Goal: Information Seeking & Learning: Learn about a topic

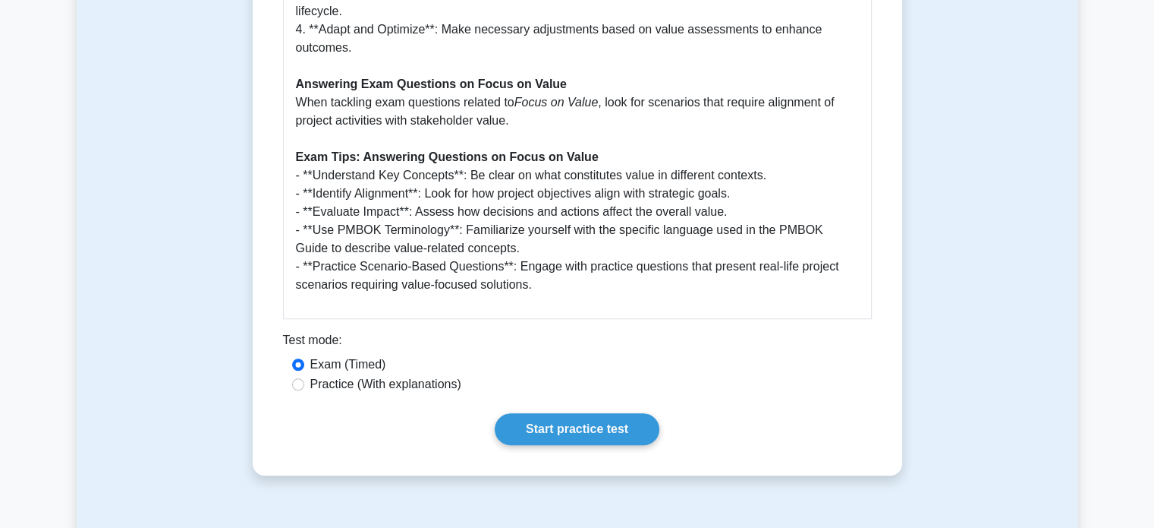
scroll to position [1104, 0]
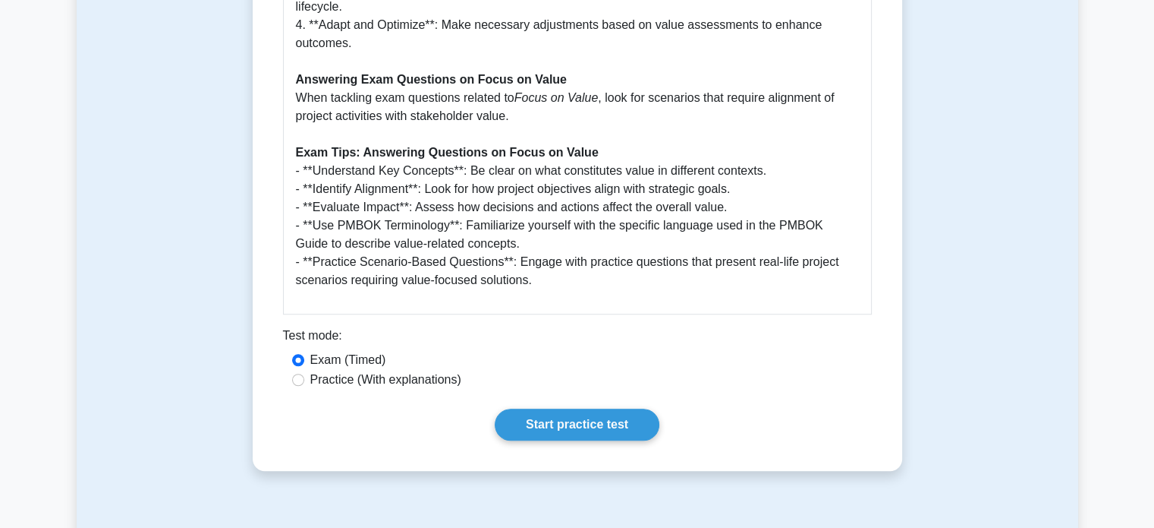
click at [319, 382] on label "Practice (With explanations)" at bounding box center [385, 379] width 151 height 18
click at [304, 382] on input "Practice (With explanations)" at bounding box center [298, 379] width 12 height 12
radio input "true"
click at [546, 421] on link "Start practice test" at bounding box center [577, 424] width 165 height 32
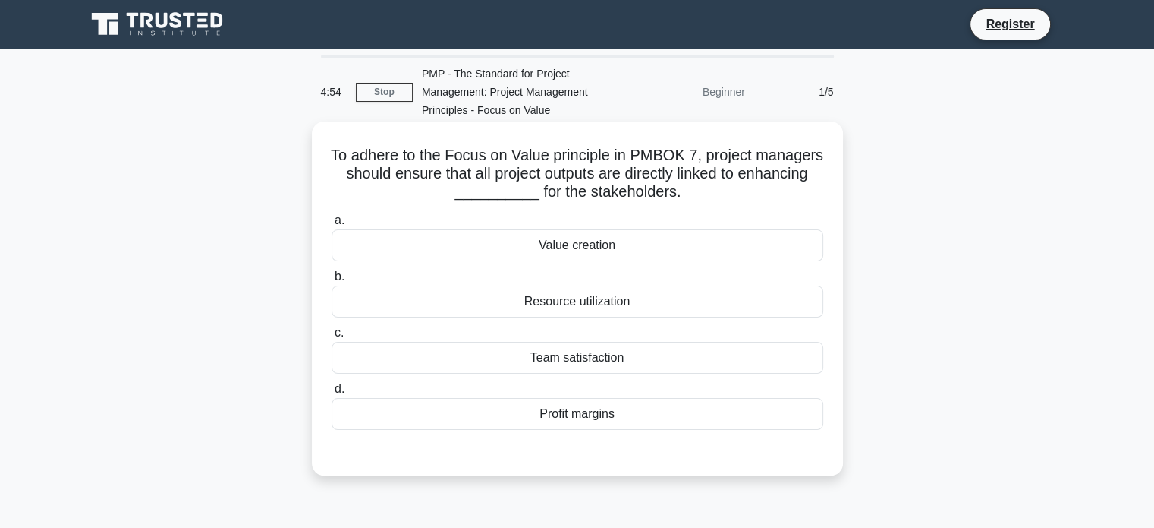
click at [577, 235] on div "Value creation" at bounding box center [578, 245] width 492 height 32
click at [332, 225] on input "a. Value creation" at bounding box center [332, 221] width 0 height 10
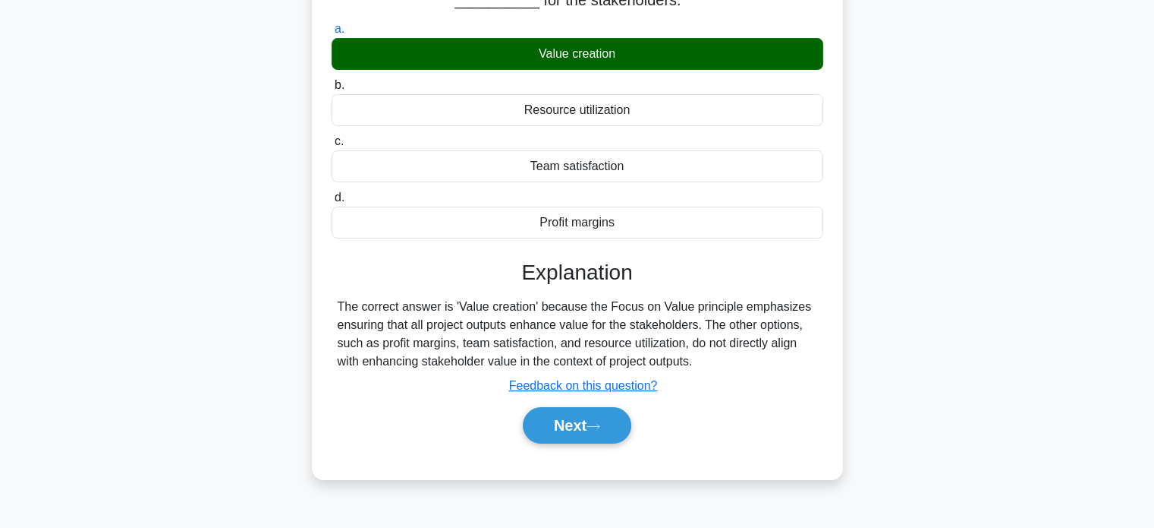
scroll to position [193, 0]
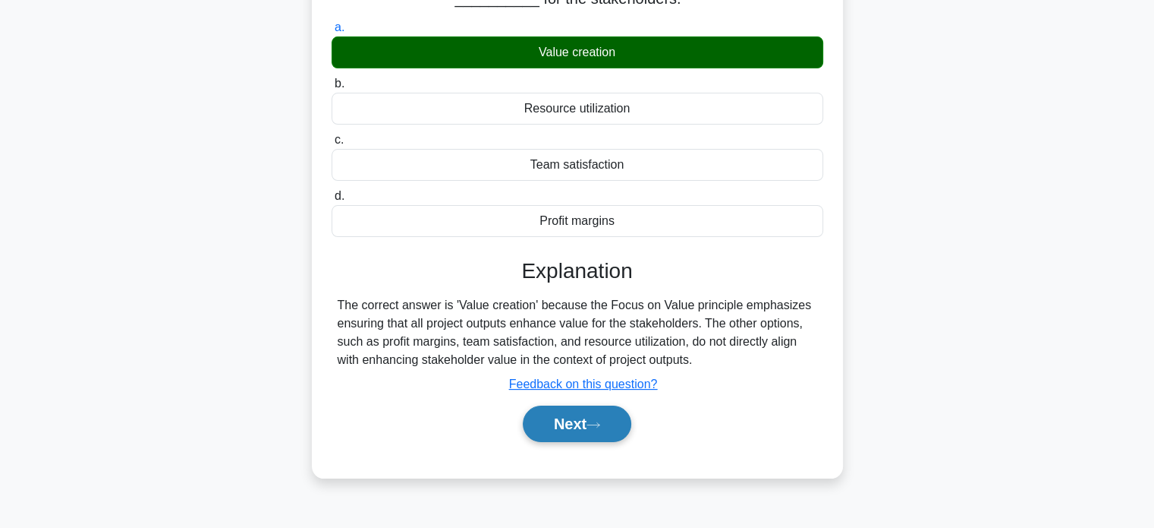
click at [581, 433] on button "Next" at bounding box center [577, 423] width 109 height 36
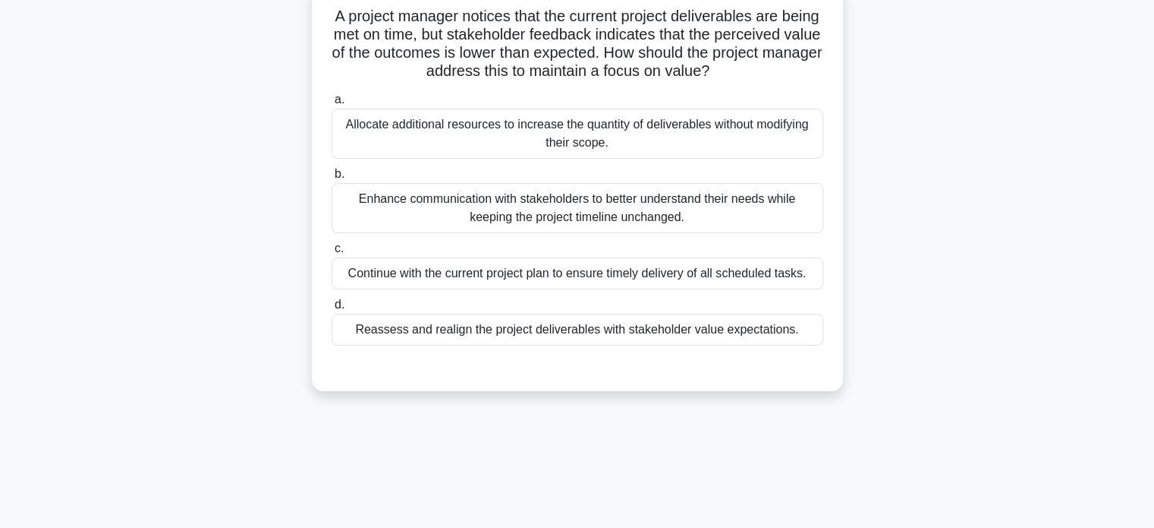
scroll to position [135, 0]
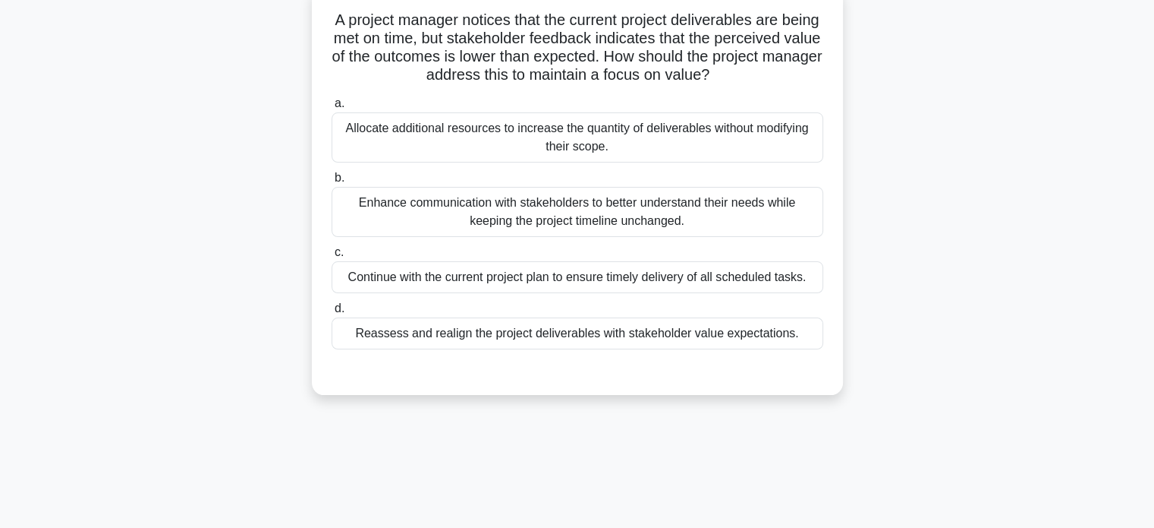
click at [578, 213] on div "Enhance communication with stakeholders to better understand their needs while …" at bounding box center [578, 212] width 492 height 50
click at [332, 183] on input "b. Enhance communication with stakeholders to better understand their needs whi…" at bounding box center [332, 178] width 0 height 10
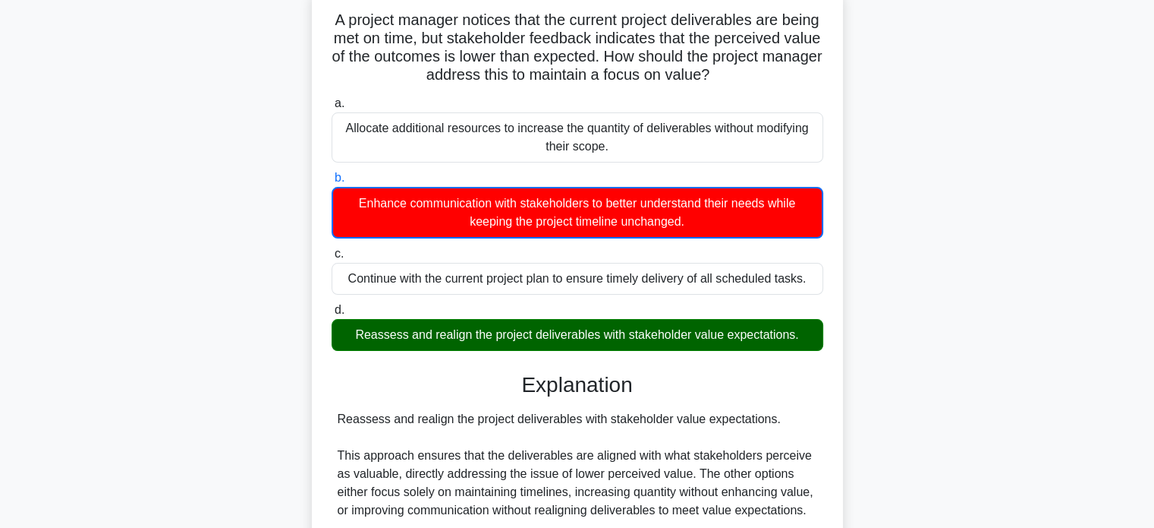
click at [522, 338] on div "Reassess and realign the project deliverables with stakeholder value expectatio…" at bounding box center [578, 335] width 492 height 32
click at [332, 315] on input "d. Reassess and realign the project deliverables with stakeholder value expecta…" at bounding box center [332, 310] width 0 height 10
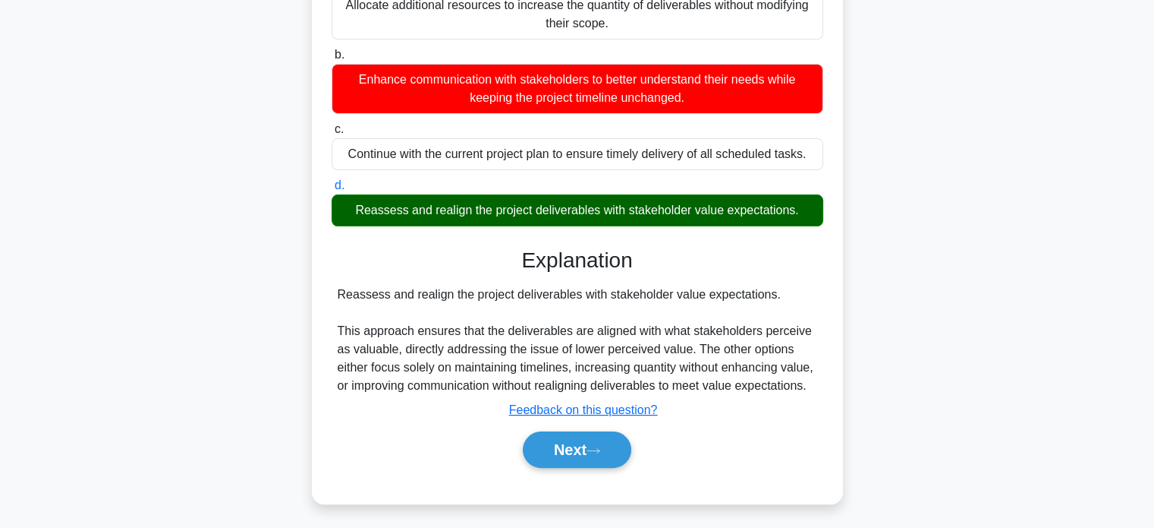
scroll to position [260, 0]
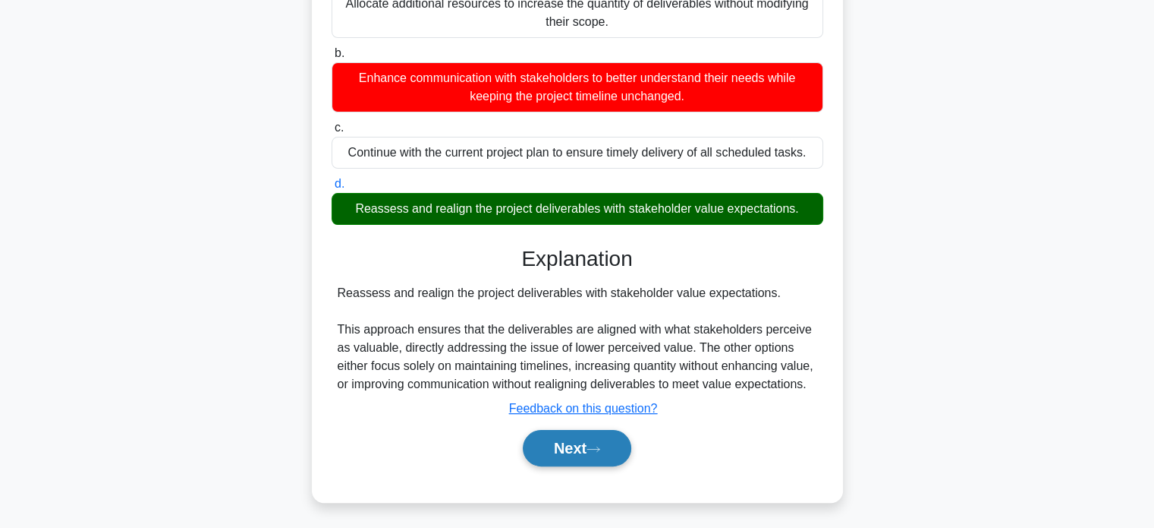
click at [599, 443] on button "Next" at bounding box center [577, 448] width 109 height 36
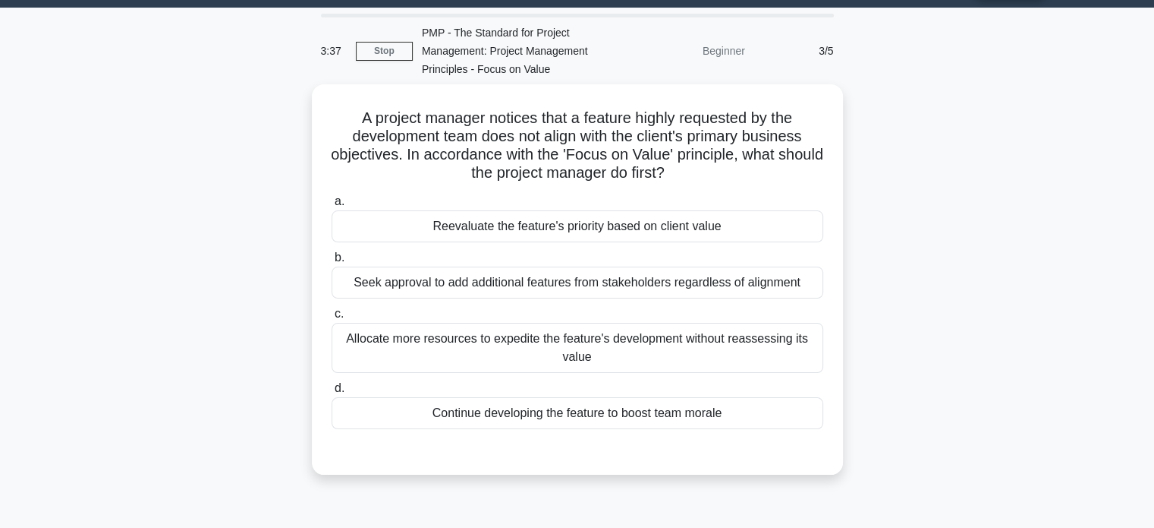
scroll to position [40, 0]
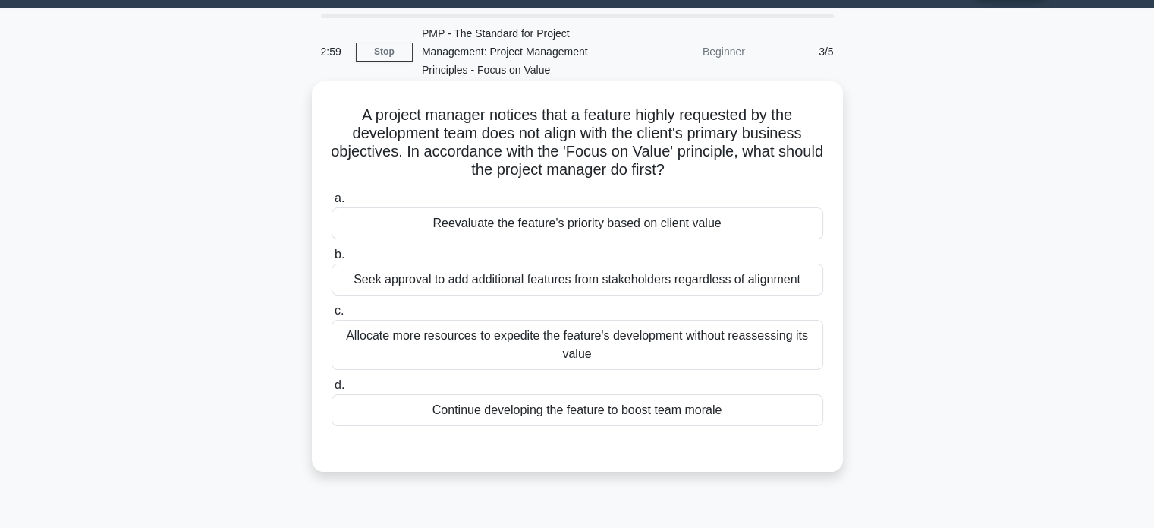
click at [569, 229] on div "Reevaluate the feature's priority based on client value" at bounding box center [578, 223] width 492 height 32
click at [332, 203] on input "a. Reevaluate the feature's priority based on client value" at bounding box center [332, 199] width 0 height 10
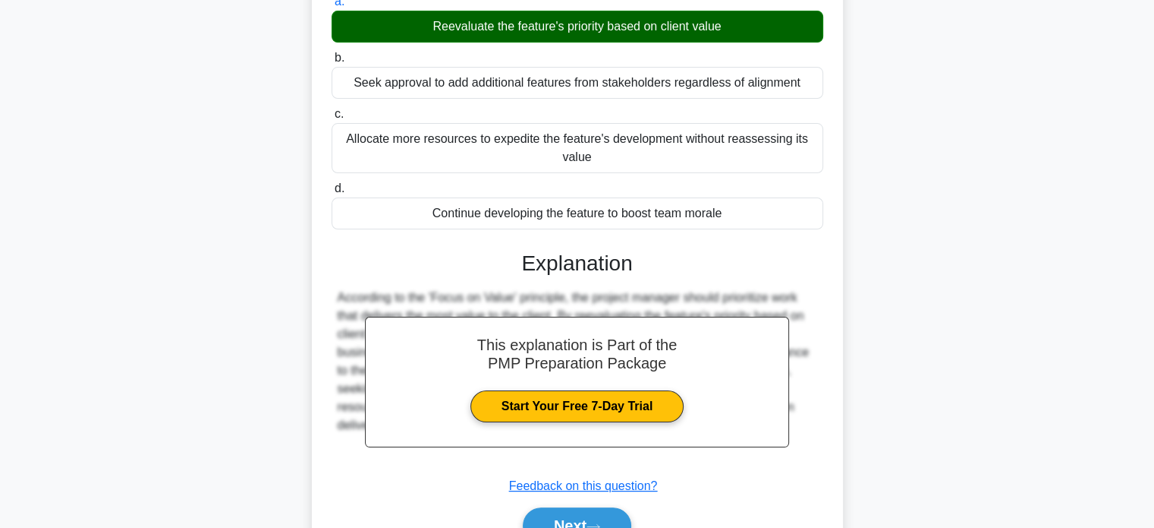
scroll to position [238, 0]
